Goal: Find specific page/section: Find specific page/section

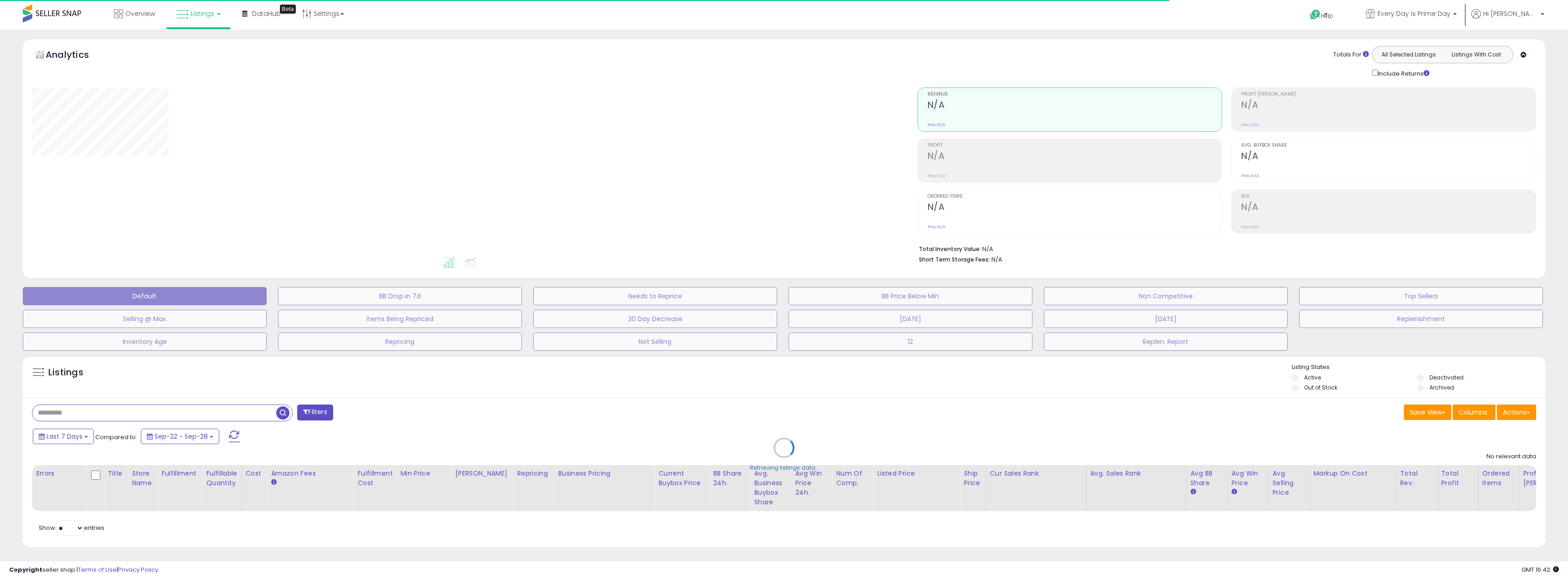
type input "**********"
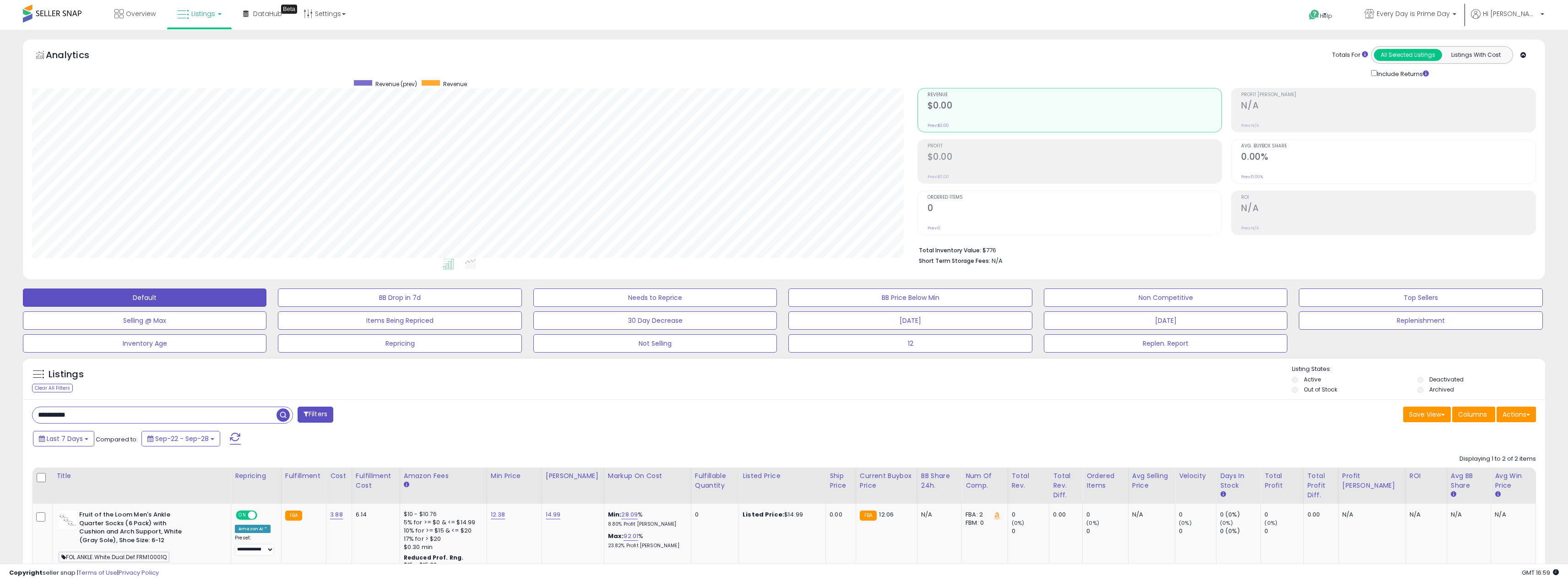
scroll to position [188, 885]
click at [213, 20] on link "Listings" at bounding box center [199, 14] width 58 height 28
click at [209, 74] on icon at bounding box center [208, 80] width 48 height 14
